Goal: Task Accomplishment & Management: Manage account settings

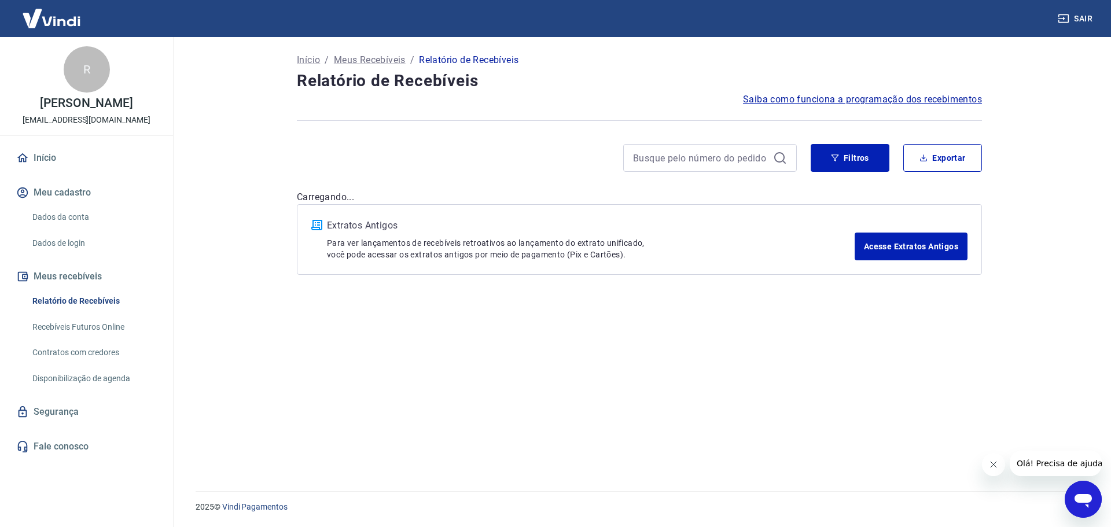
click at [774, 436] on div "Início / Meus Recebíveis / Relatório de Recebíveis Relatório de Recebíveis Saib…" at bounding box center [639, 257] width 713 height 440
click at [846, 160] on button "Filtros" at bounding box center [850, 158] width 79 height 28
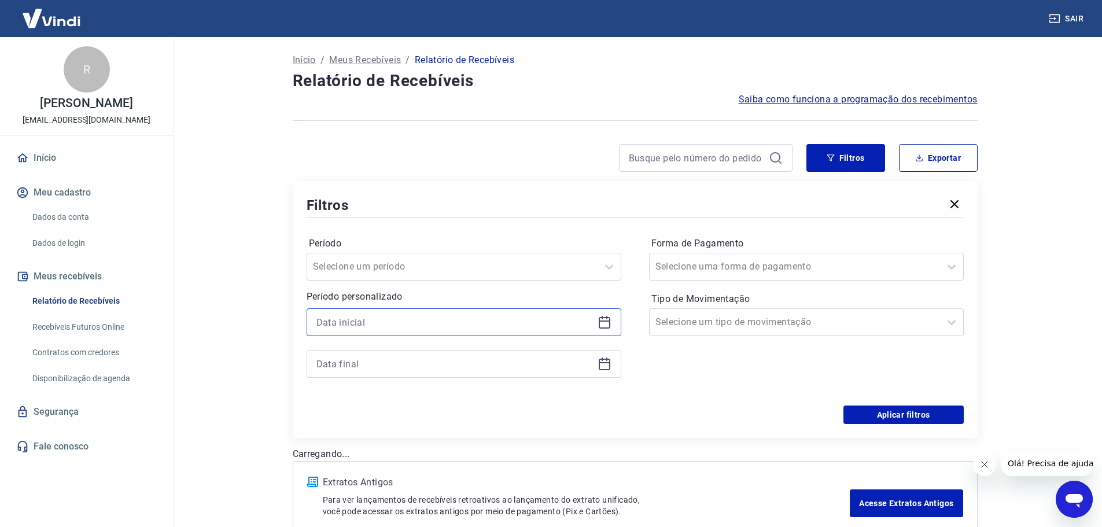
click at [415, 327] on input at bounding box center [454, 322] width 277 height 17
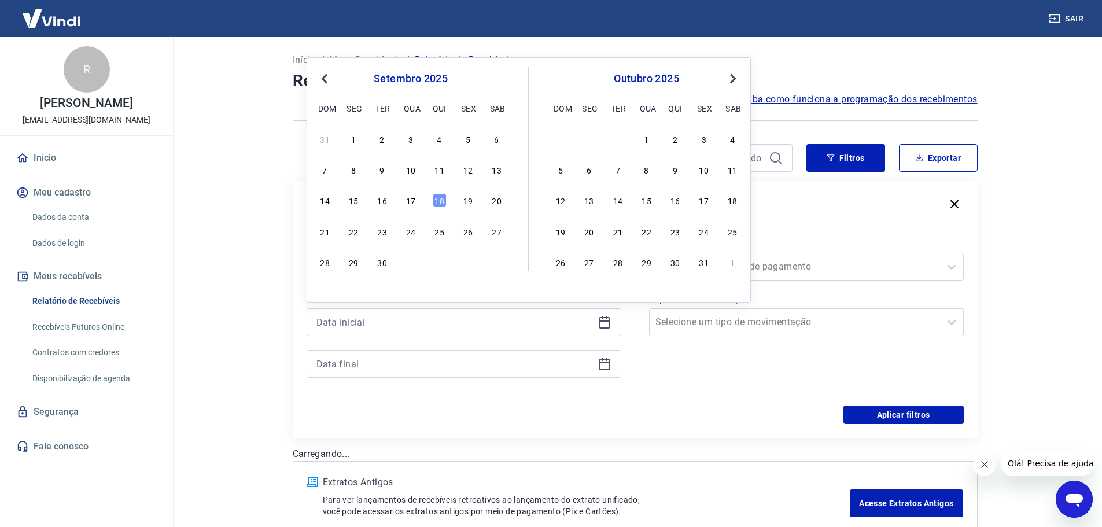
drag, startPoint x: 440, startPoint y: 171, endPoint x: 433, endPoint y: 176, distance: 9.0
click at [440, 170] on div "11" at bounding box center [440, 170] width 14 height 14
type input "[DATE]"
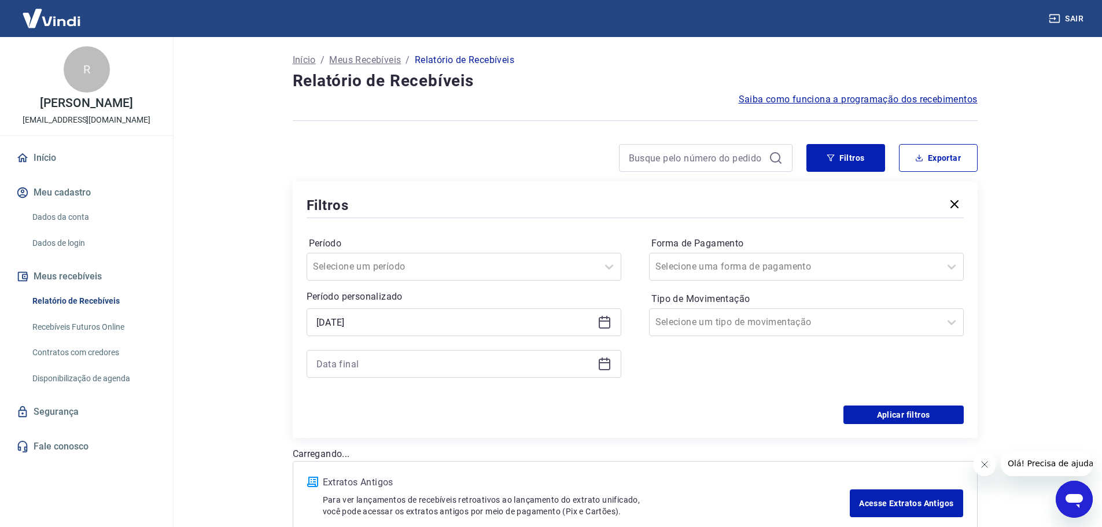
click at [397, 375] on div at bounding box center [464, 364] width 315 height 28
click at [397, 366] on input at bounding box center [454, 363] width 277 height 17
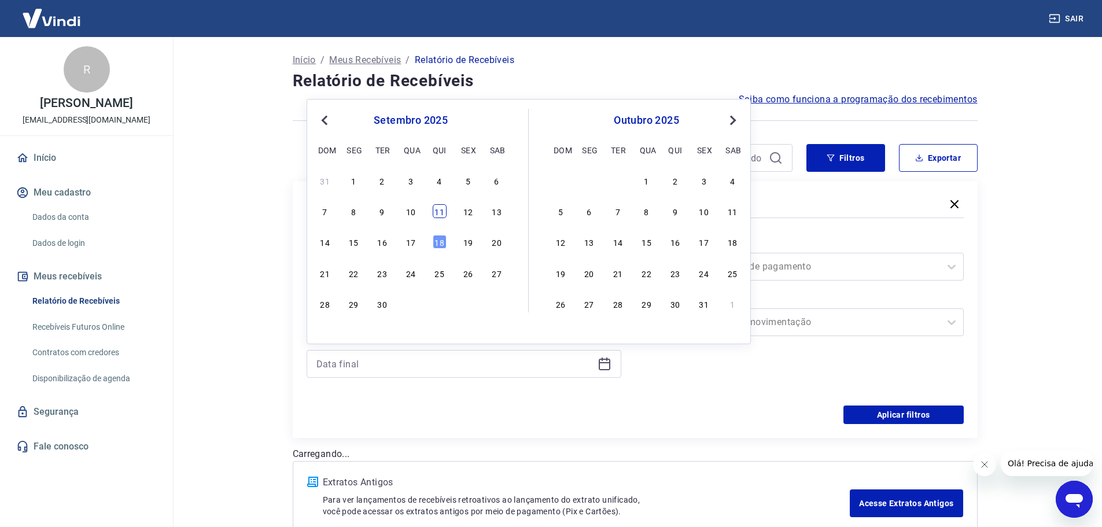
click at [441, 210] on div "11" at bounding box center [440, 211] width 14 height 14
type input "[DATE]"
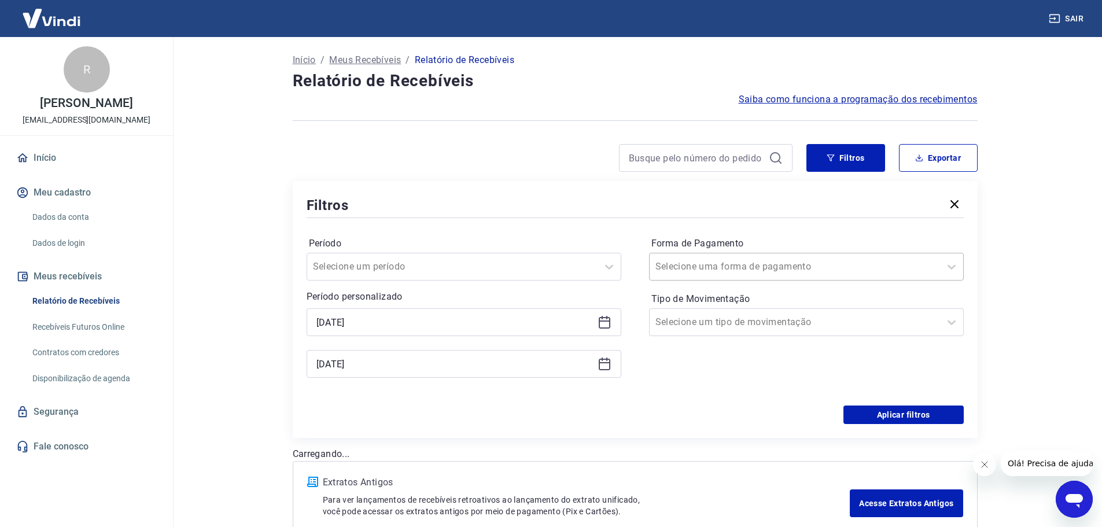
click at [695, 268] on input "Forma de Pagamento" at bounding box center [714, 267] width 117 height 14
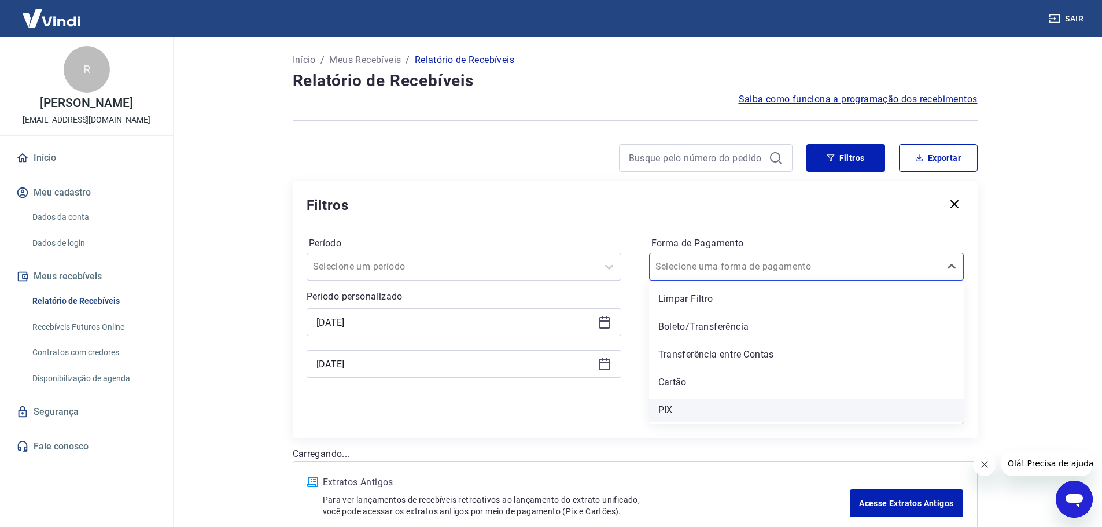
click at [664, 410] on div "PIX" at bounding box center [806, 410] width 315 height 23
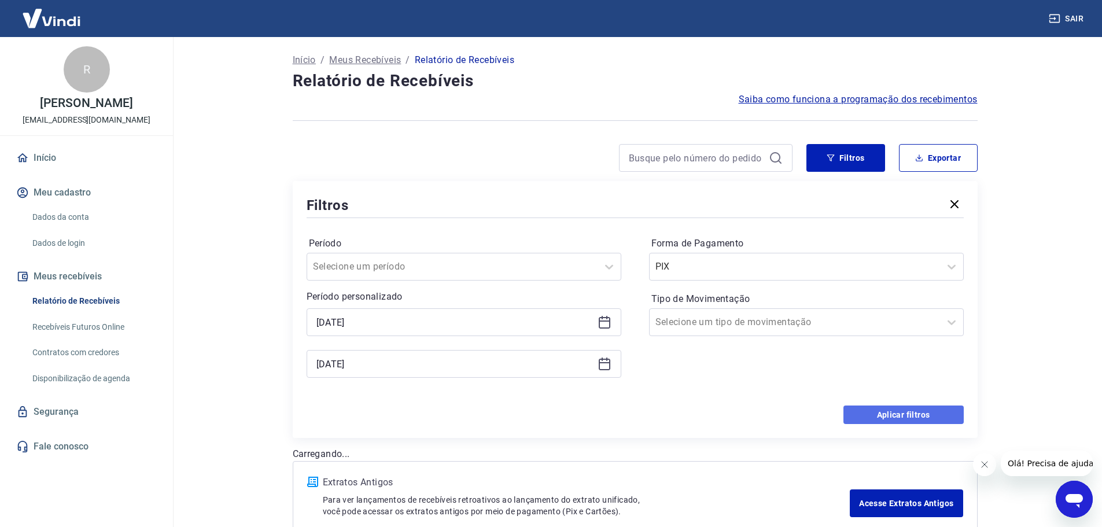
click at [903, 410] on button "Aplicar filtros" at bounding box center [904, 415] width 120 height 19
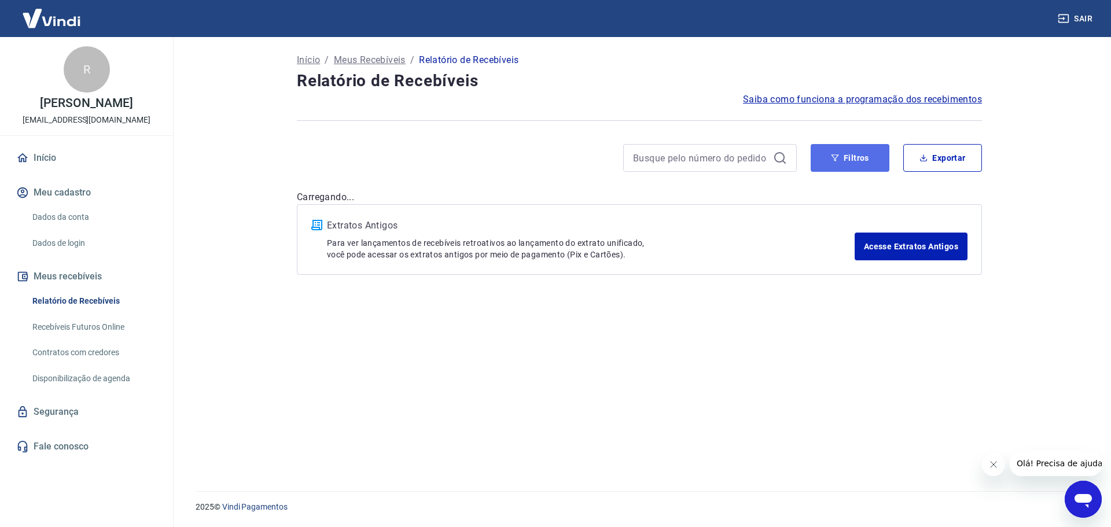
click at [855, 160] on button "Filtros" at bounding box center [850, 158] width 79 height 28
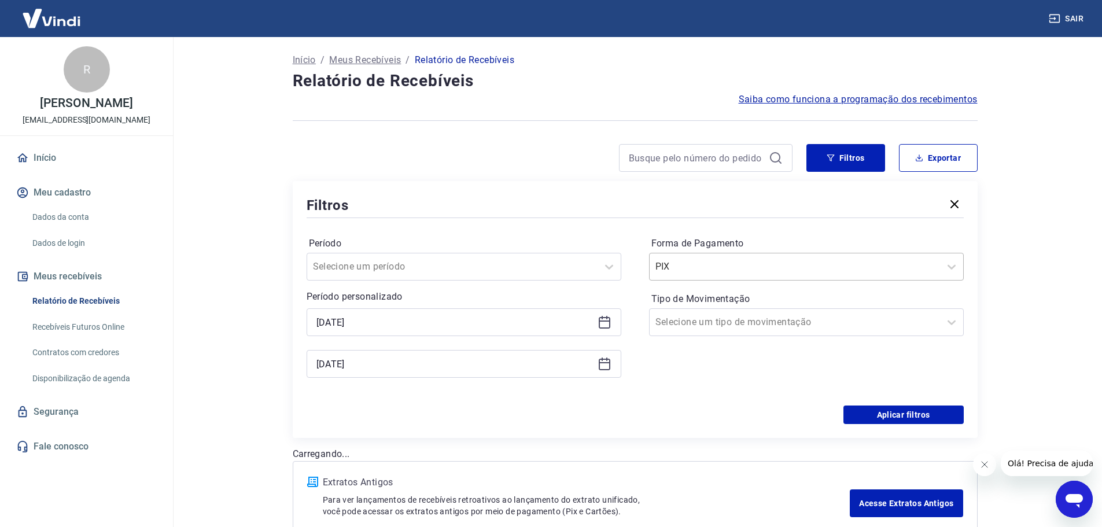
click at [713, 268] on input "Forma de Pagamento" at bounding box center [714, 267] width 117 height 14
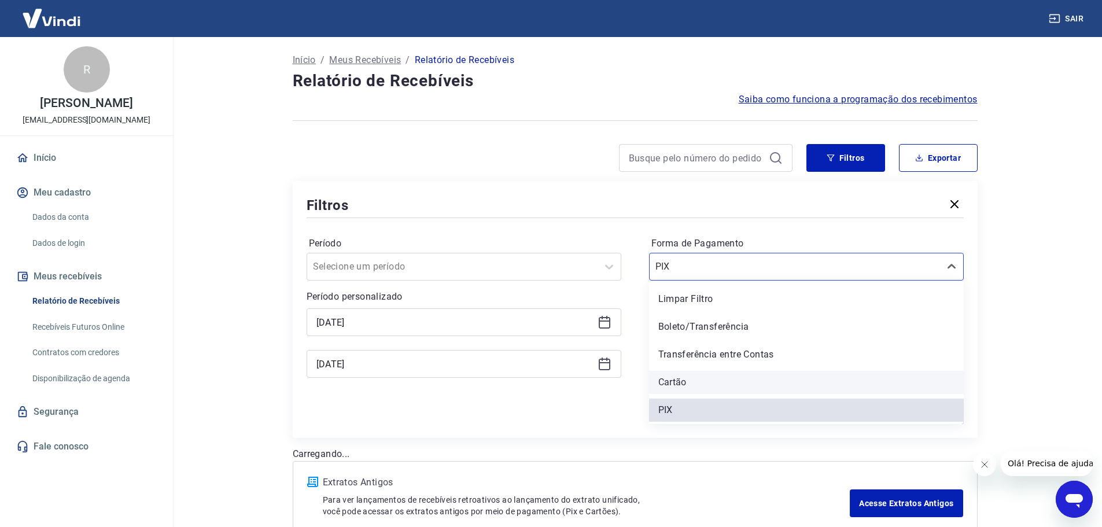
click at [690, 382] on div "Cartão" at bounding box center [806, 382] width 315 height 23
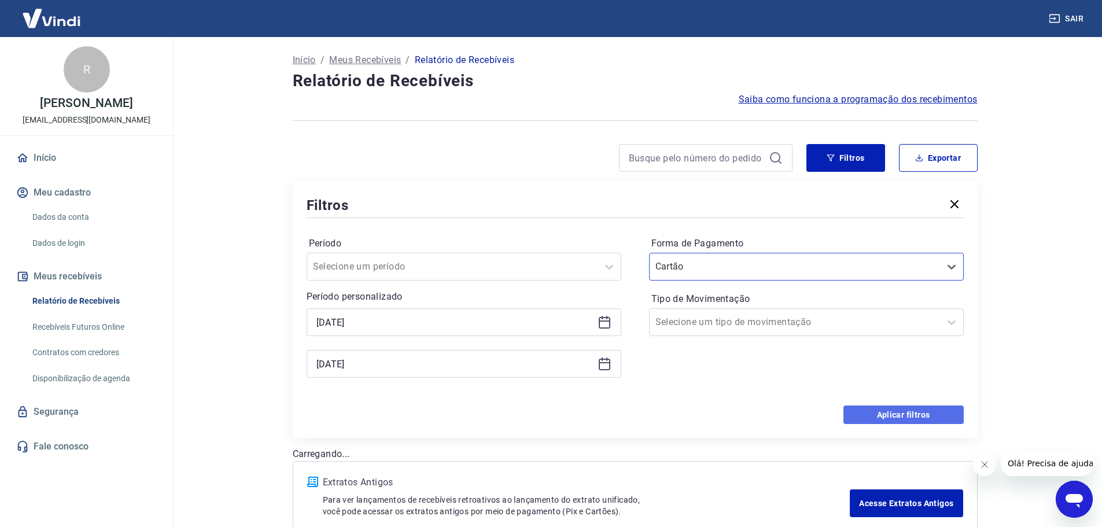
click at [901, 407] on button "Aplicar filtros" at bounding box center [904, 415] width 120 height 19
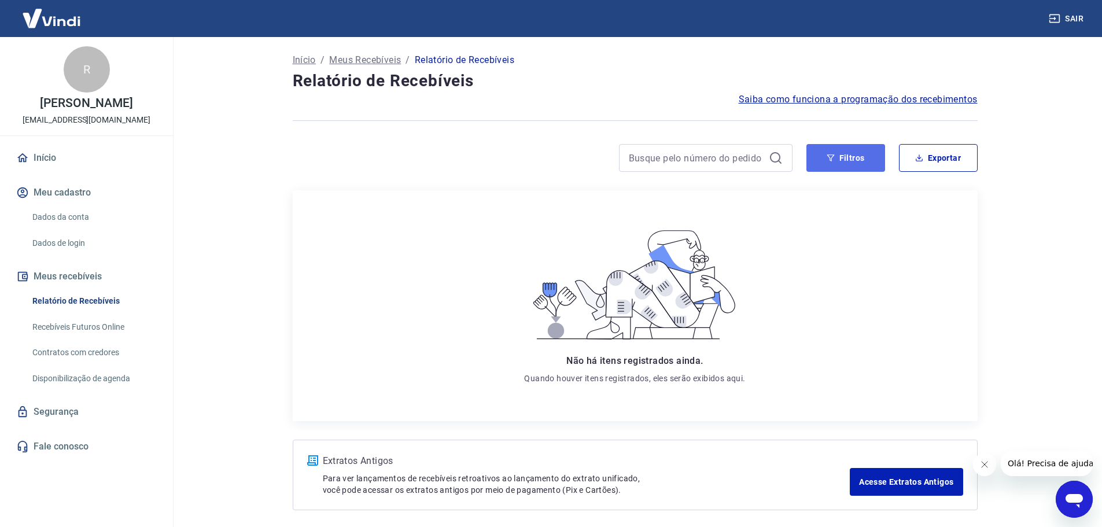
click at [845, 160] on button "Filtros" at bounding box center [846, 158] width 79 height 28
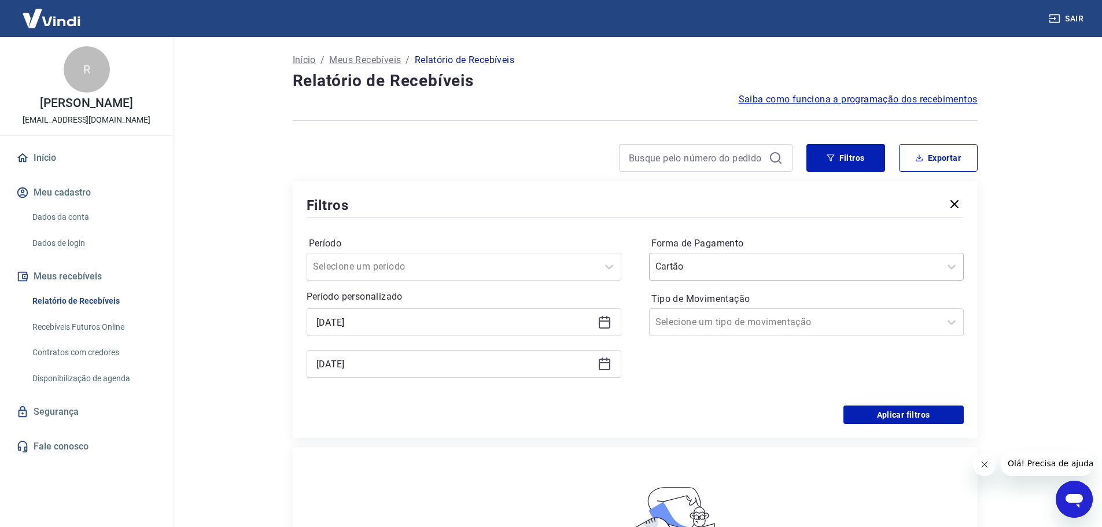
click at [704, 268] on input "Forma de Pagamento" at bounding box center [714, 267] width 117 height 14
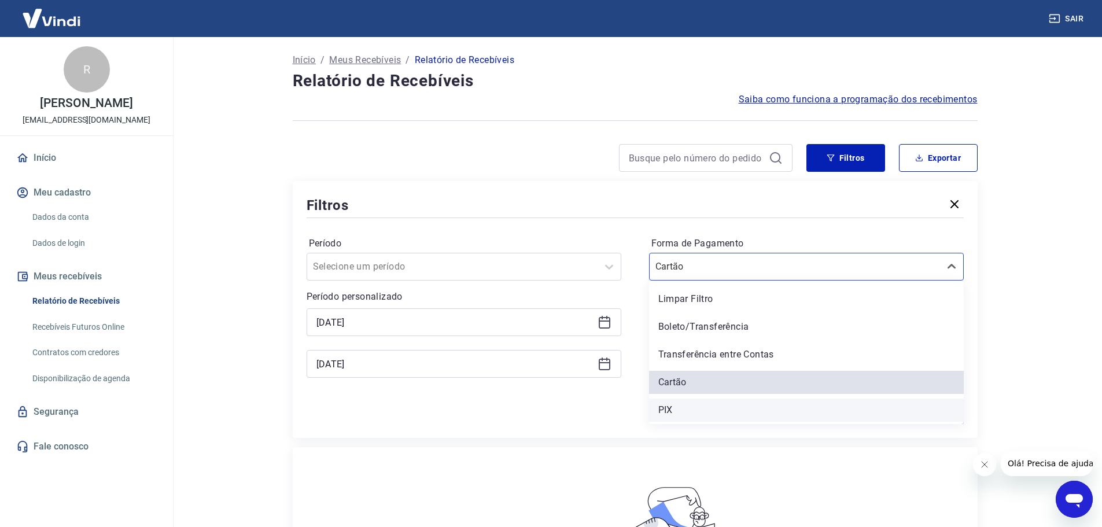
click at [724, 407] on div "PIX" at bounding box center [806, 410] width 315 height 23
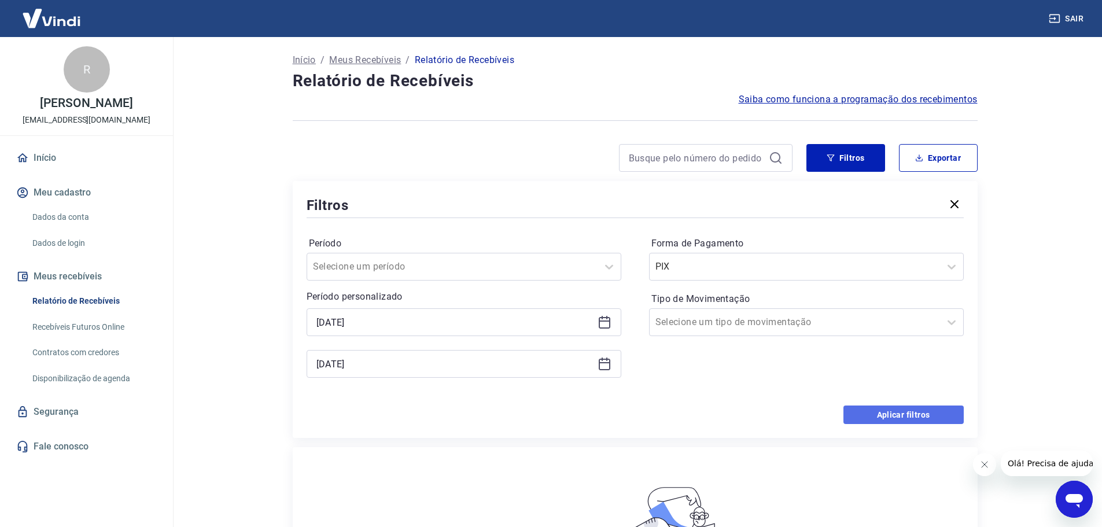
click at [901, 410] on button "Aplicar filtros" at bounding box center [904, 415] width 120 height 19
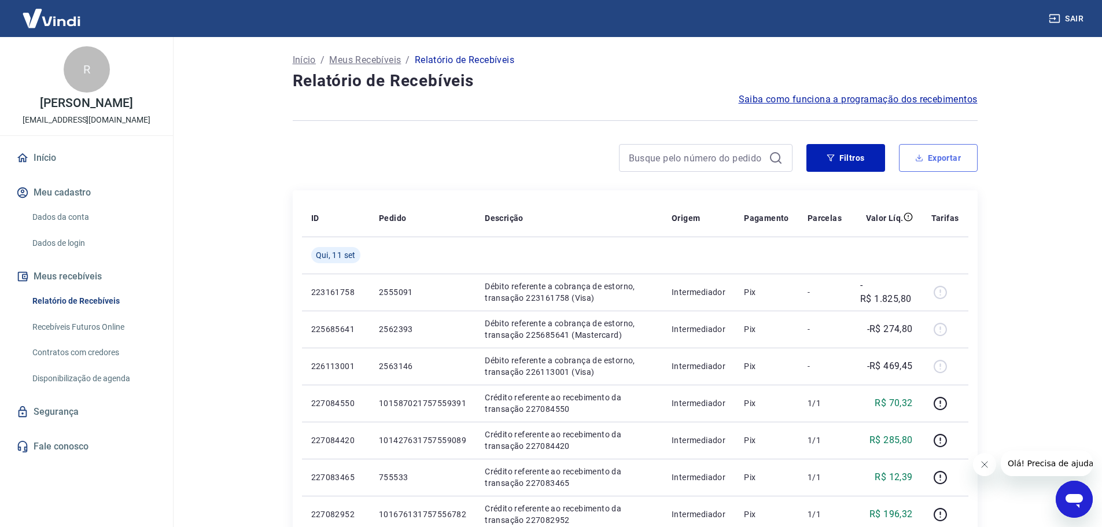
click at [940, 165] on button "Exportar" at bounding box center [938, 158] width 79 height 28
type input "[DATE]"
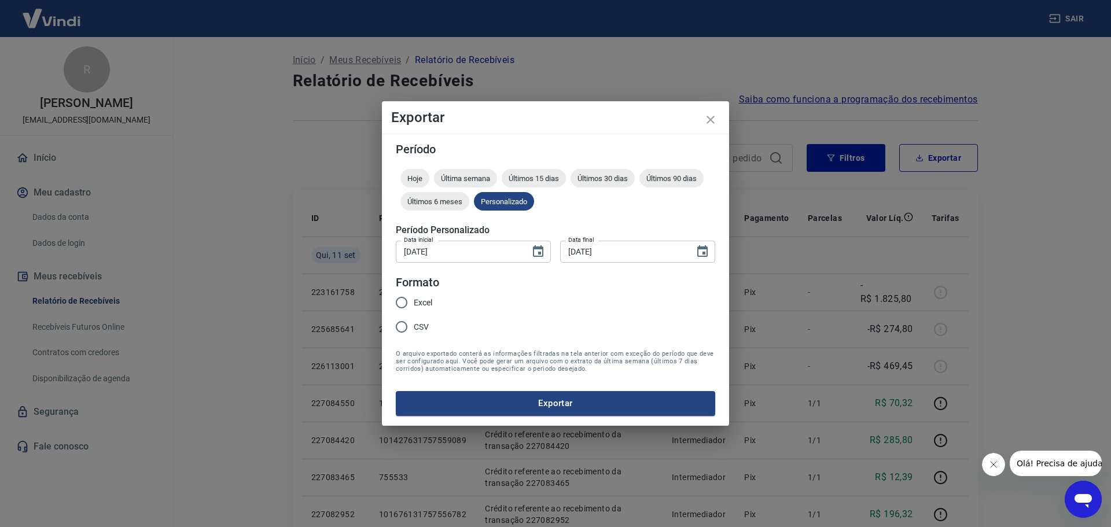
click at [419, 303] on span "Excel" at bounding box center [423, 303] width 19 height 12
click at [414, 303] on input "Excel" at bounding box center [401, 302] width 24 height 24
radio input "true"
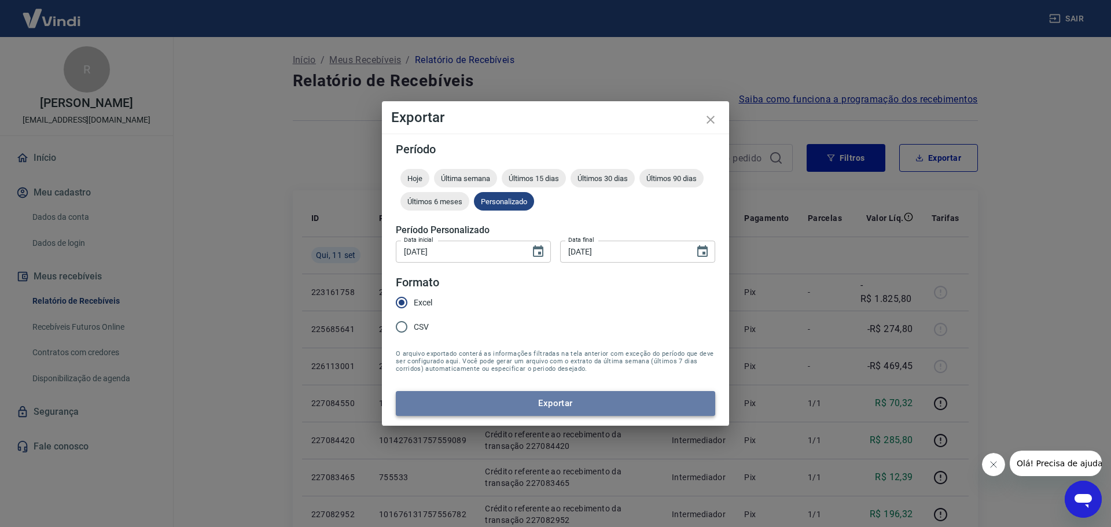
click at [540, 397] on button "Exportar" at bounding box center [555, 403] width 319 height 24
